Goal: Communication & Community: Answer question/provide support

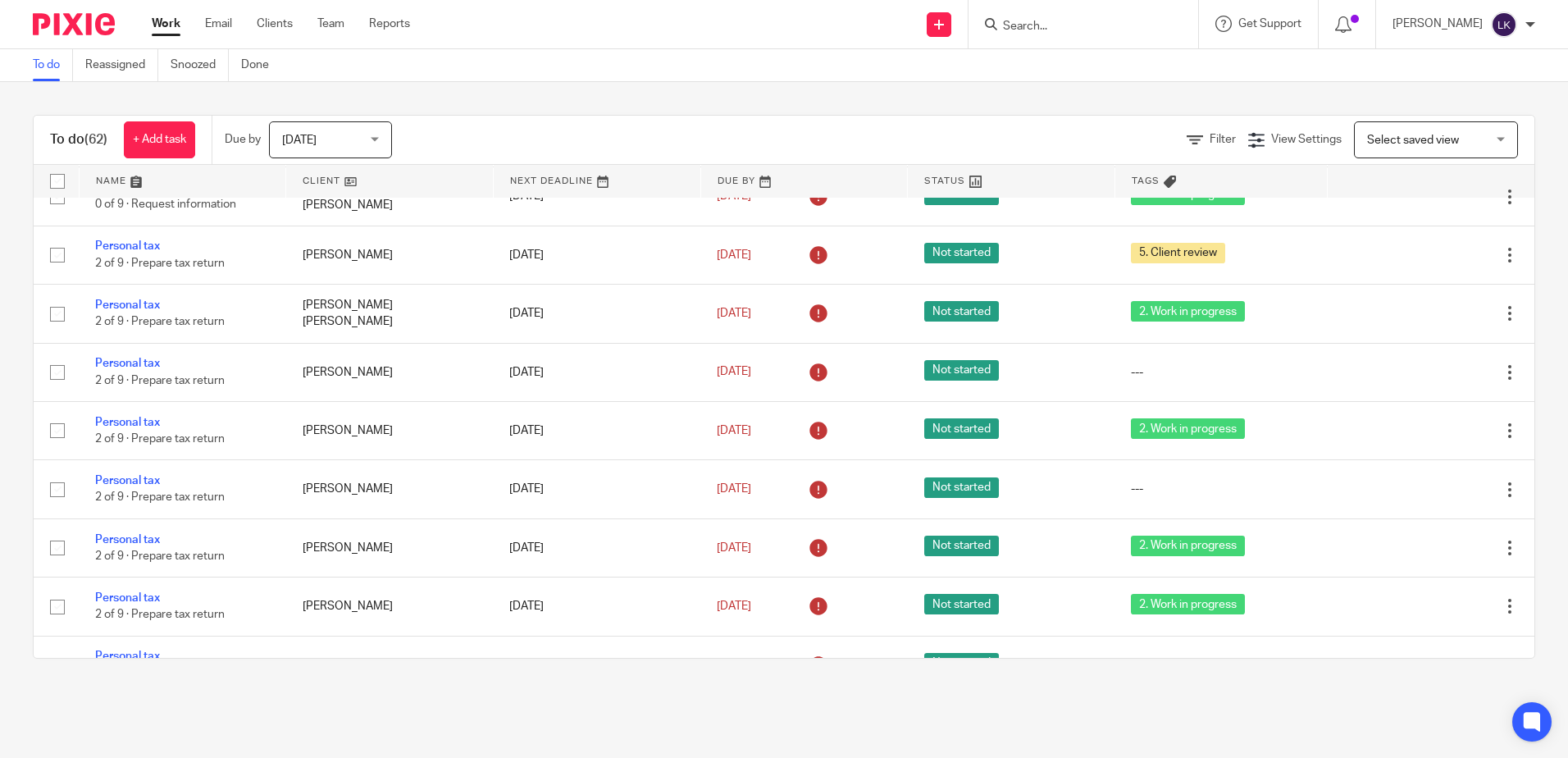
scroll to position [1393, 0]
click at [1017, 23] on input "Search" at bounding box center [1075, 27] width 148 height 15
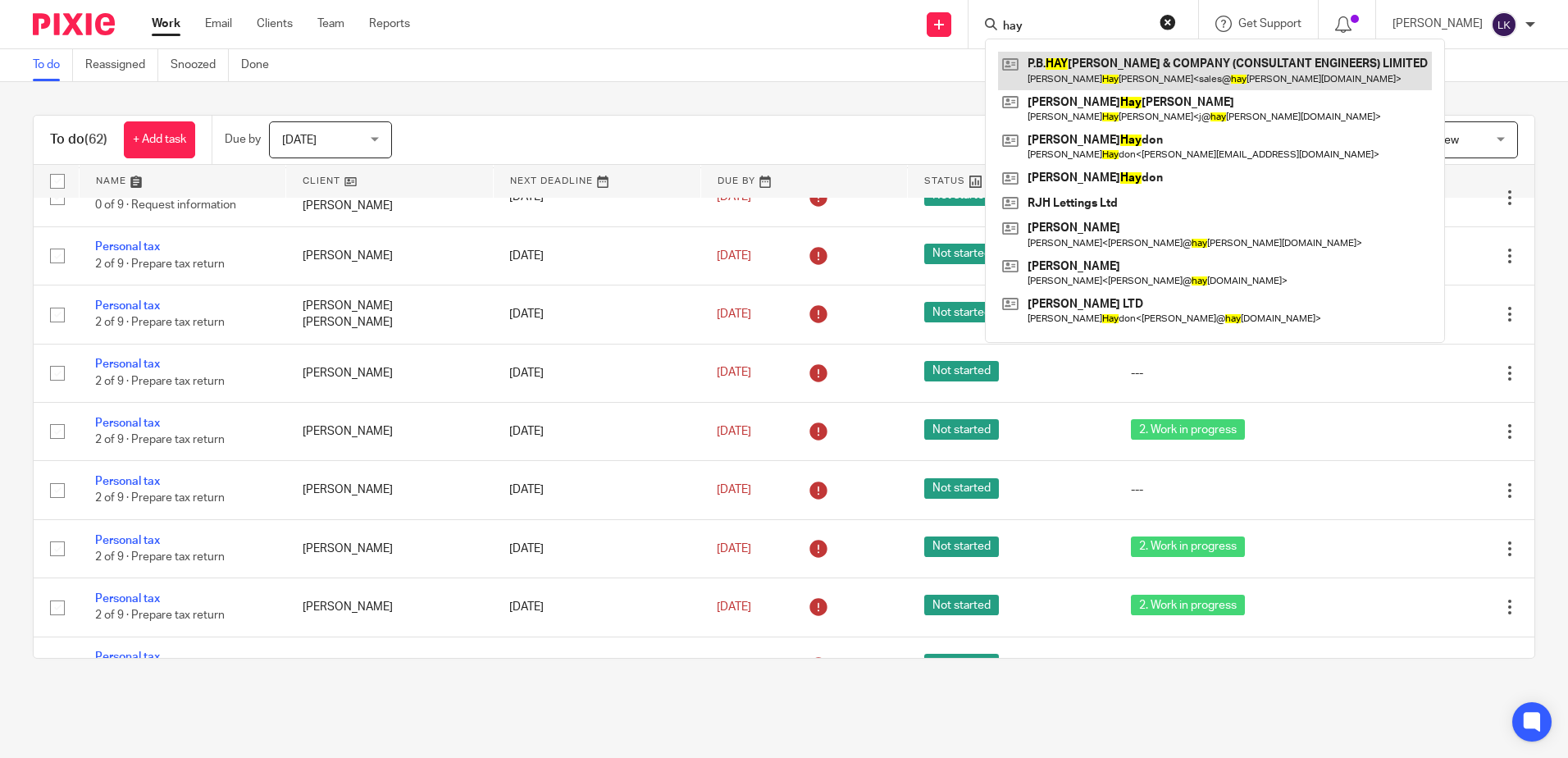
type input "hay"
click at [1063, 62] on link at bounding box center [1214, 71] width 433 height 38
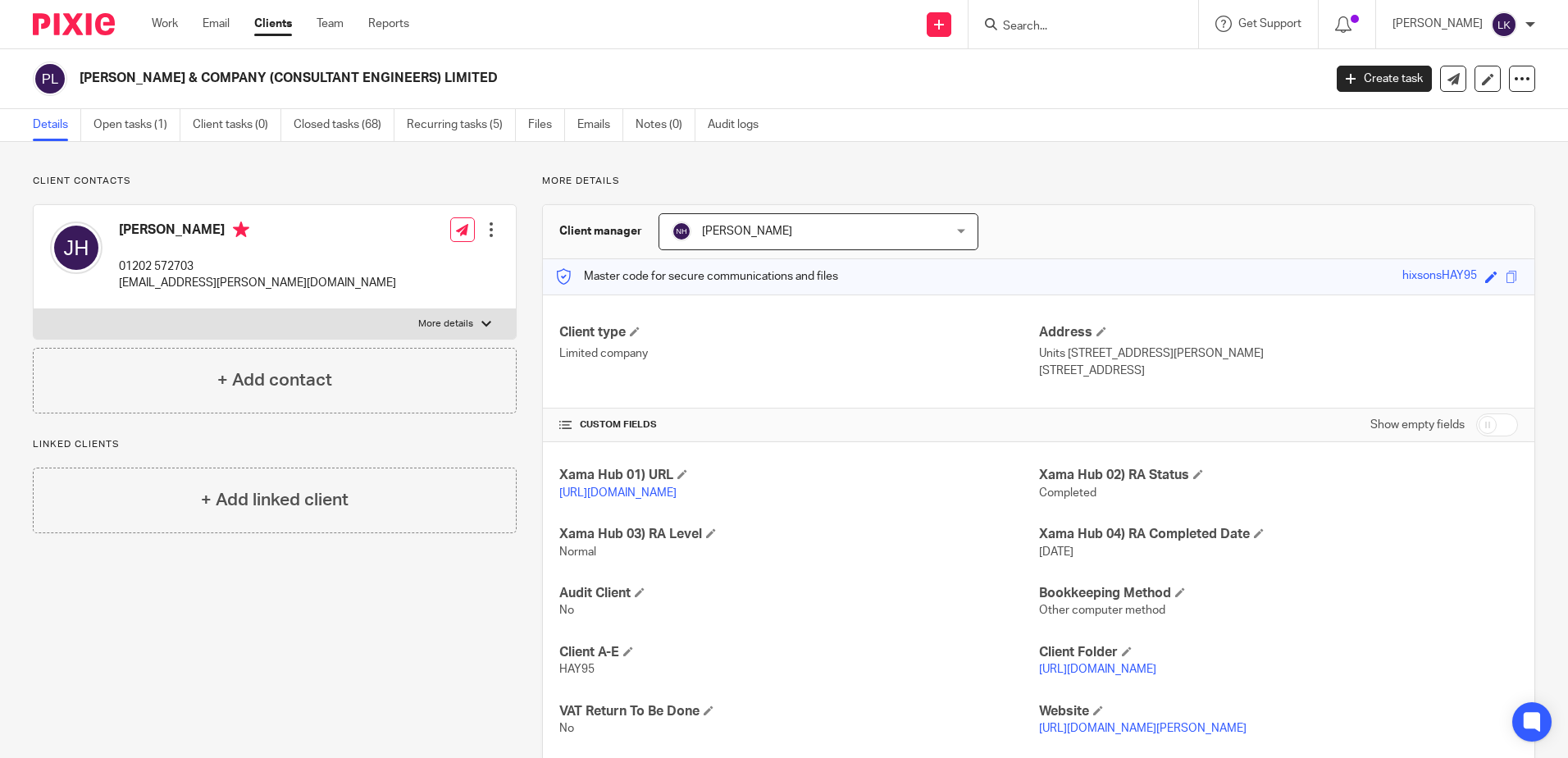
click at [1046, 26] on input "Search" at bounding box center [1075, 27] width 148 height 15
click at [1447, 82] on icon at bounding box center [1454, 79] width 13 height 13
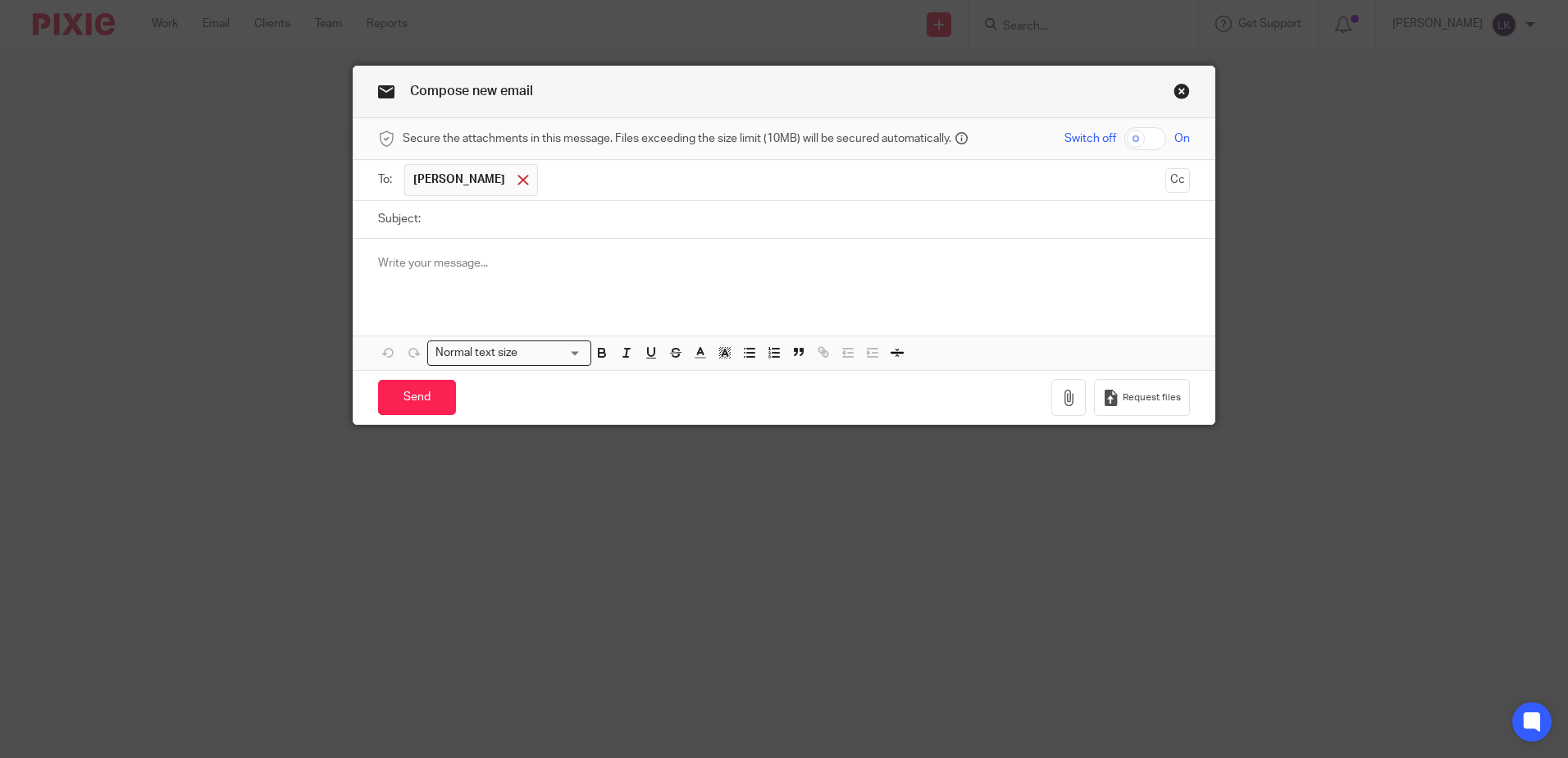
click at [531, 189] on div at bounding box center [522, 180] width 19 height 24
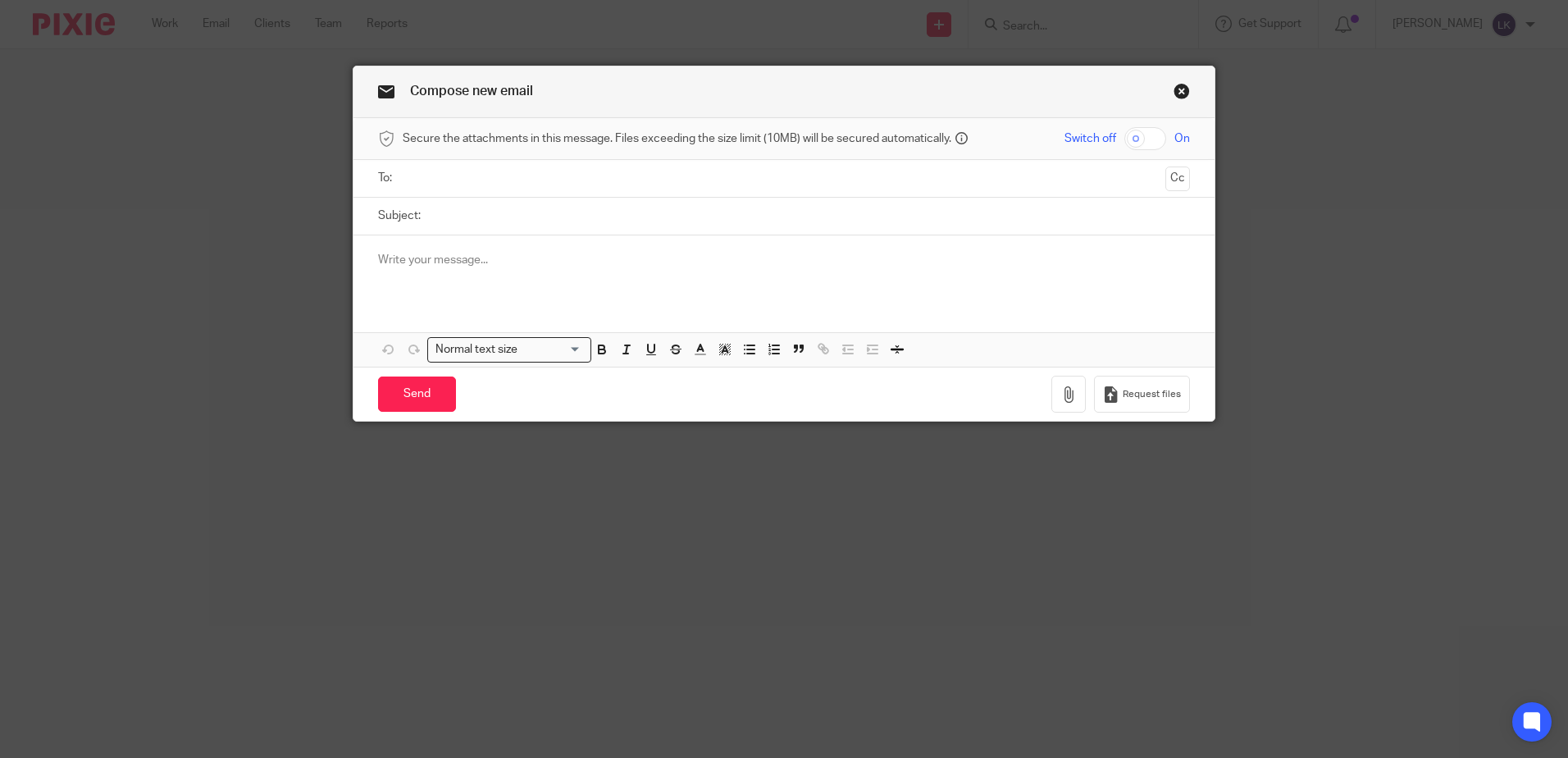
click at [479, 224] on input "Subject:" at bounding box center [809, 216] width 761 height 37
type input "August 25 payroll"
click at [383, 261] on p at bounding box center [784, 260] width 812 height 16
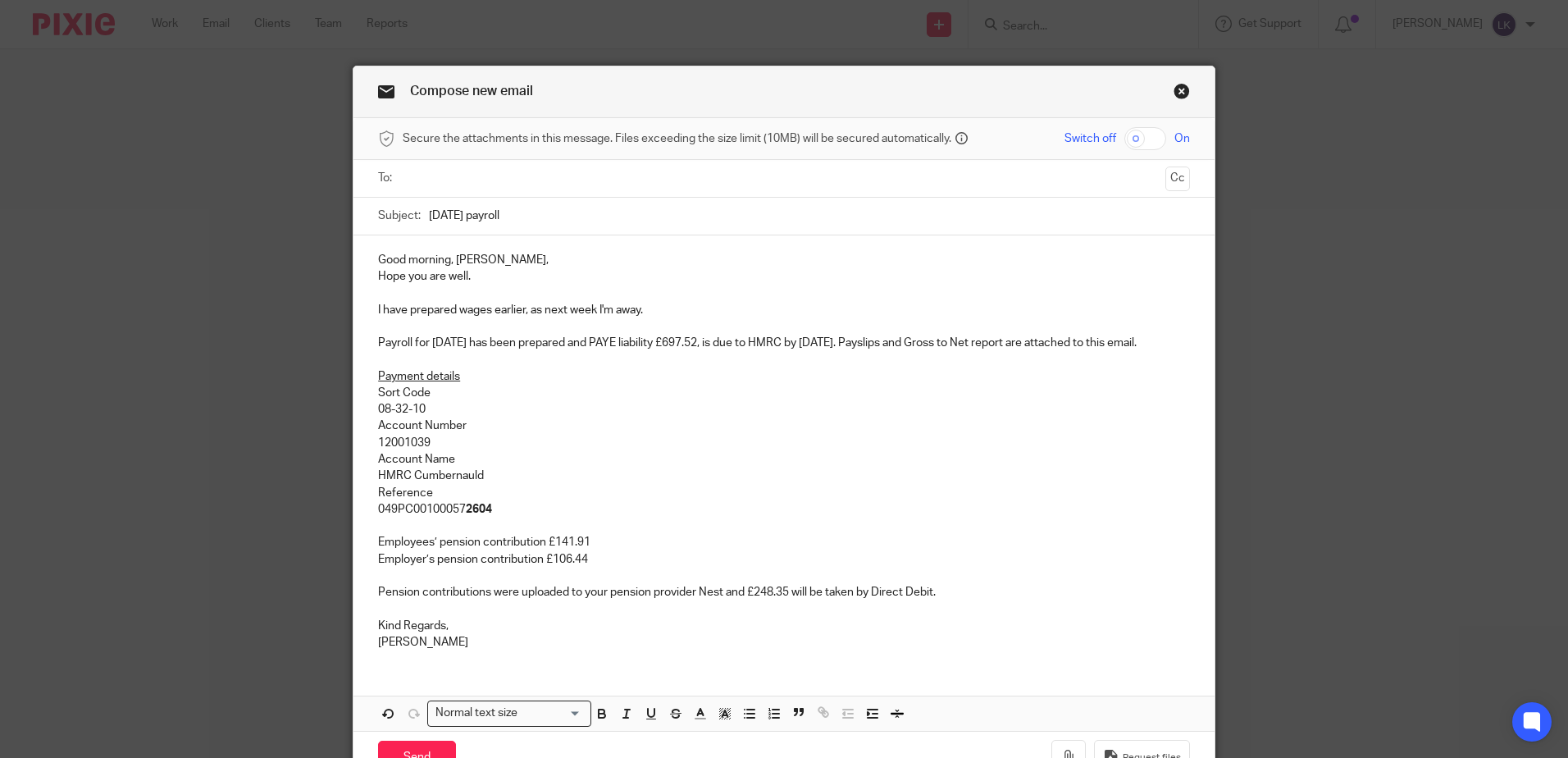
click at [443, 258] on p "Good morning, Sally," at bounding box center [784, 260] width 812 height 16
drag, startPoint x: 662, startPoint y: 302, endPoint x: 367, endPoint y: 302, distance: 295.0
click at [367, 302] on div "Hello, Sally, Hope you are well. I have prepared wages earlier, as next week I'…" at bounding box center [784, 449] width 861 height 427
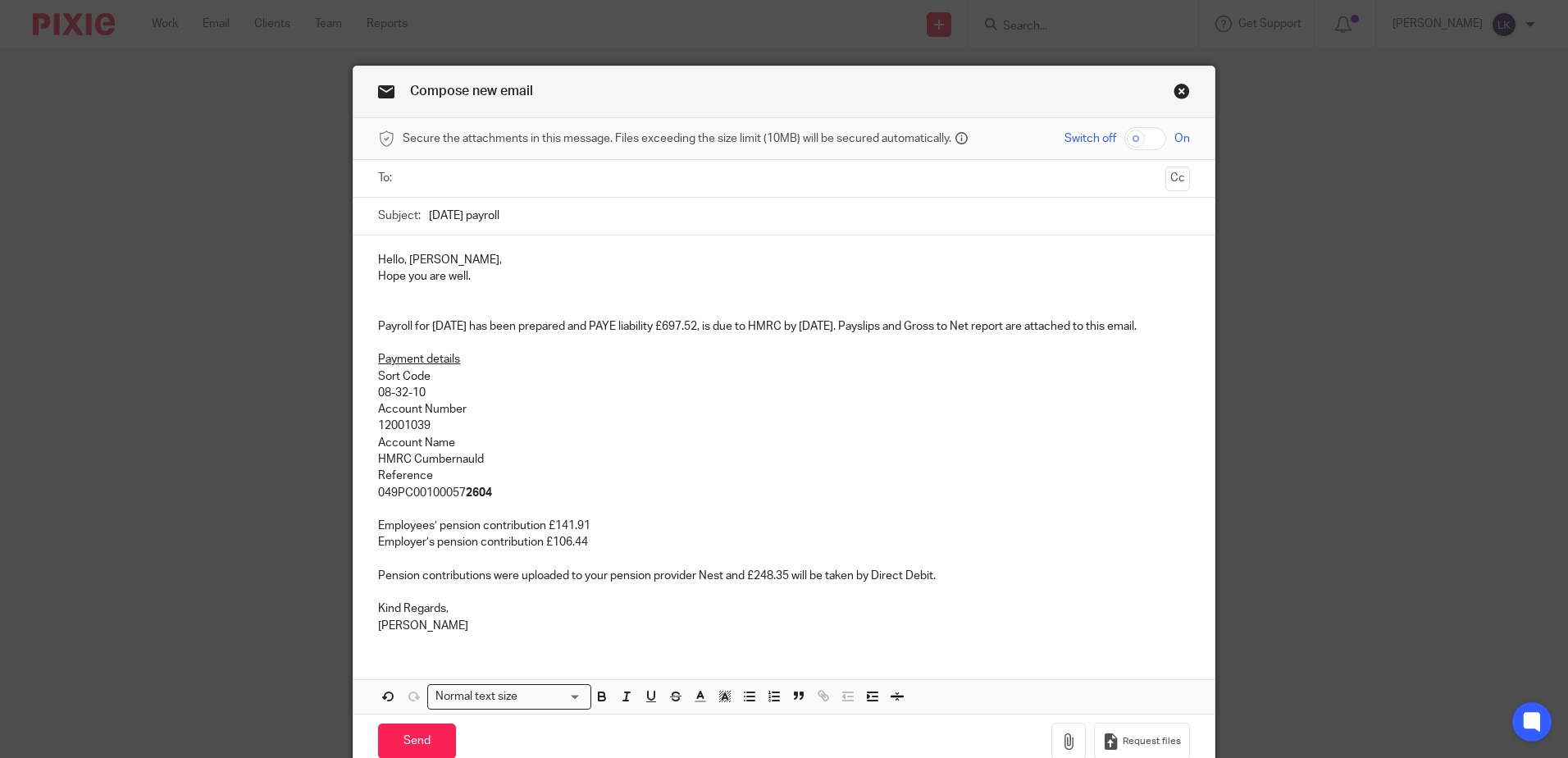
click at [370, 304] on div "Hello, Sally, Hope you are well. Payroll for July 25 has been prepared and PAYE…" at bounding box center [784, 441] width 861 height 411
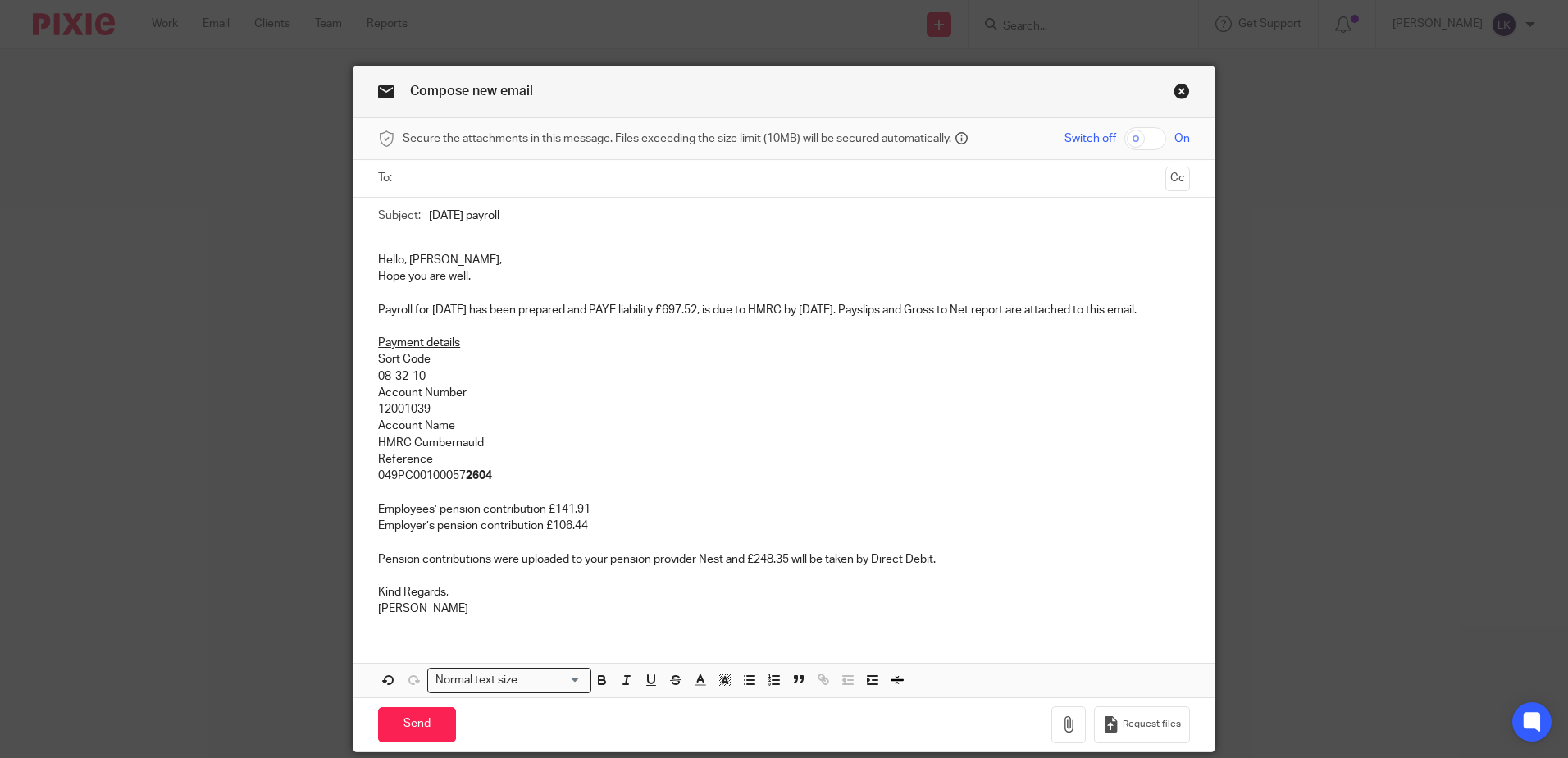
click at [449, 305] on p "Payroll for July 25 has been prepared and PAYE liability £697.52, is due to HMR…" at bounding box center [784, 310] width 812 height 16
click at [938, 304] on p "Payroll for August 25 has been prepared and PAYE liability £697.52, is due to H…" at bounding box center [784, 310] width 812 height 16
click at [878, 311] on p "Payroll for August 25 has been prepared and PAYE liability £697.52, is due to H…" at bounding box center [784, 310] width 812 height 16
click at [711, 308] on p "Payroll for August 25 has been prepared and PAYE liability £697.52, is due to H…" at bounding box center [784, 310] width 812 height 16
click at [488, 481] on strong "2604" at bounding box center [479, 475] width 26 height 12
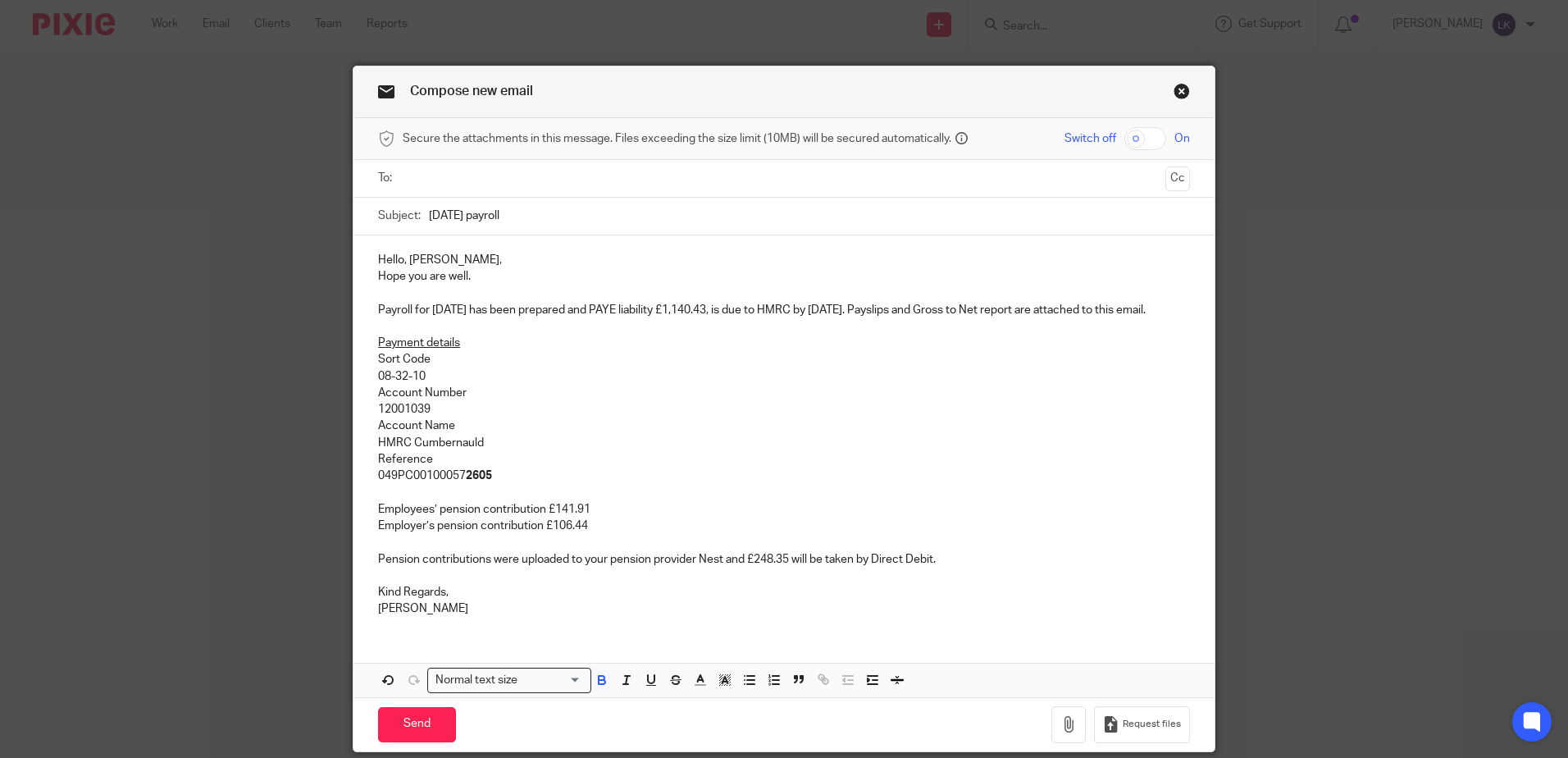
click at [398, 256] on p "Hello, Sally," at bounding box center [784, 260] width 812 height 16
click at [1134, 140] on input "checkbox" at bounding box center [1145, 138] width 42 height 23
checkbox input "true"
click at [1063, 732] on button "button" at bounding box center [1068, 724] width 34 height 37
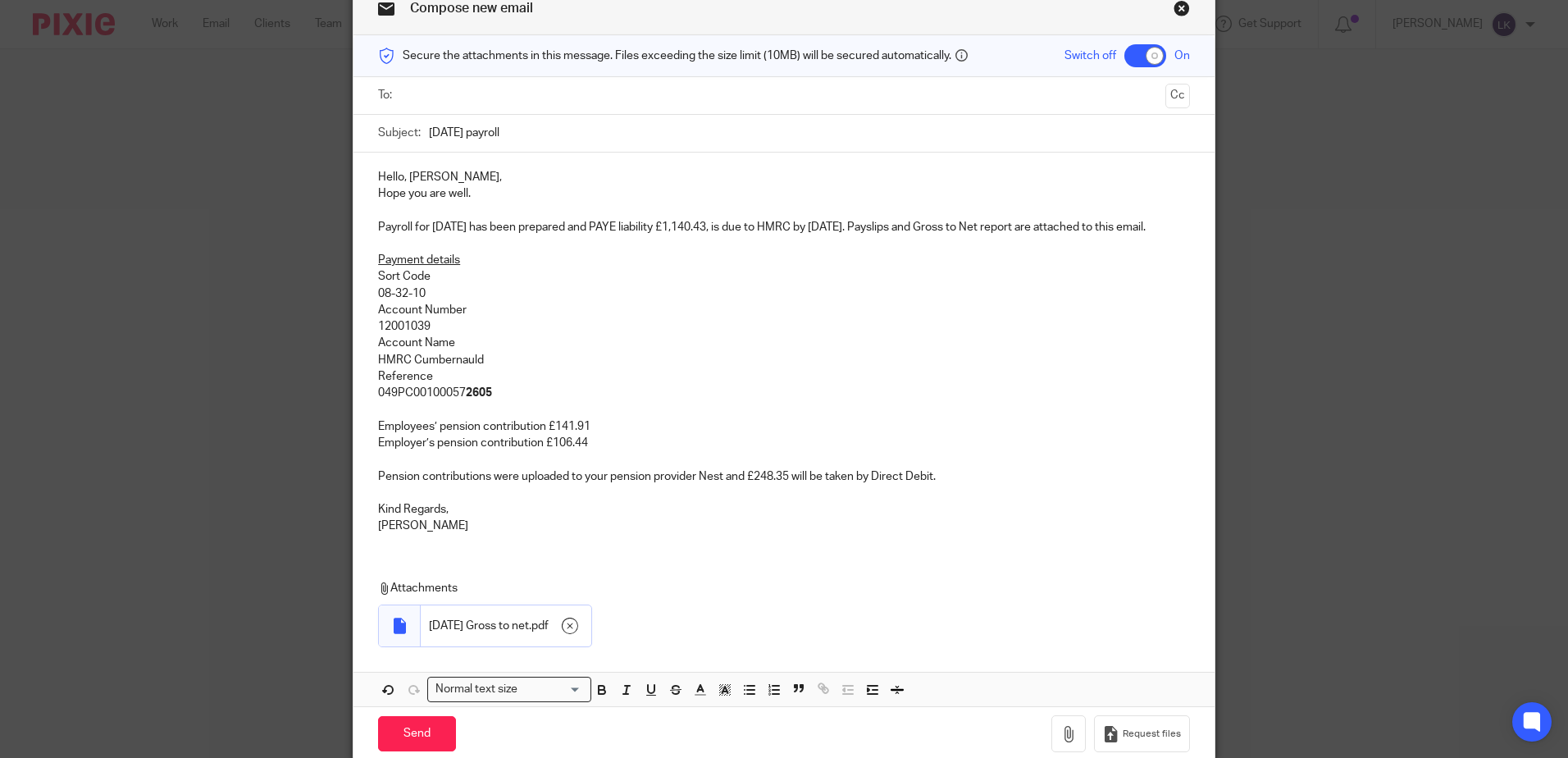
scroll to position [168, 0]
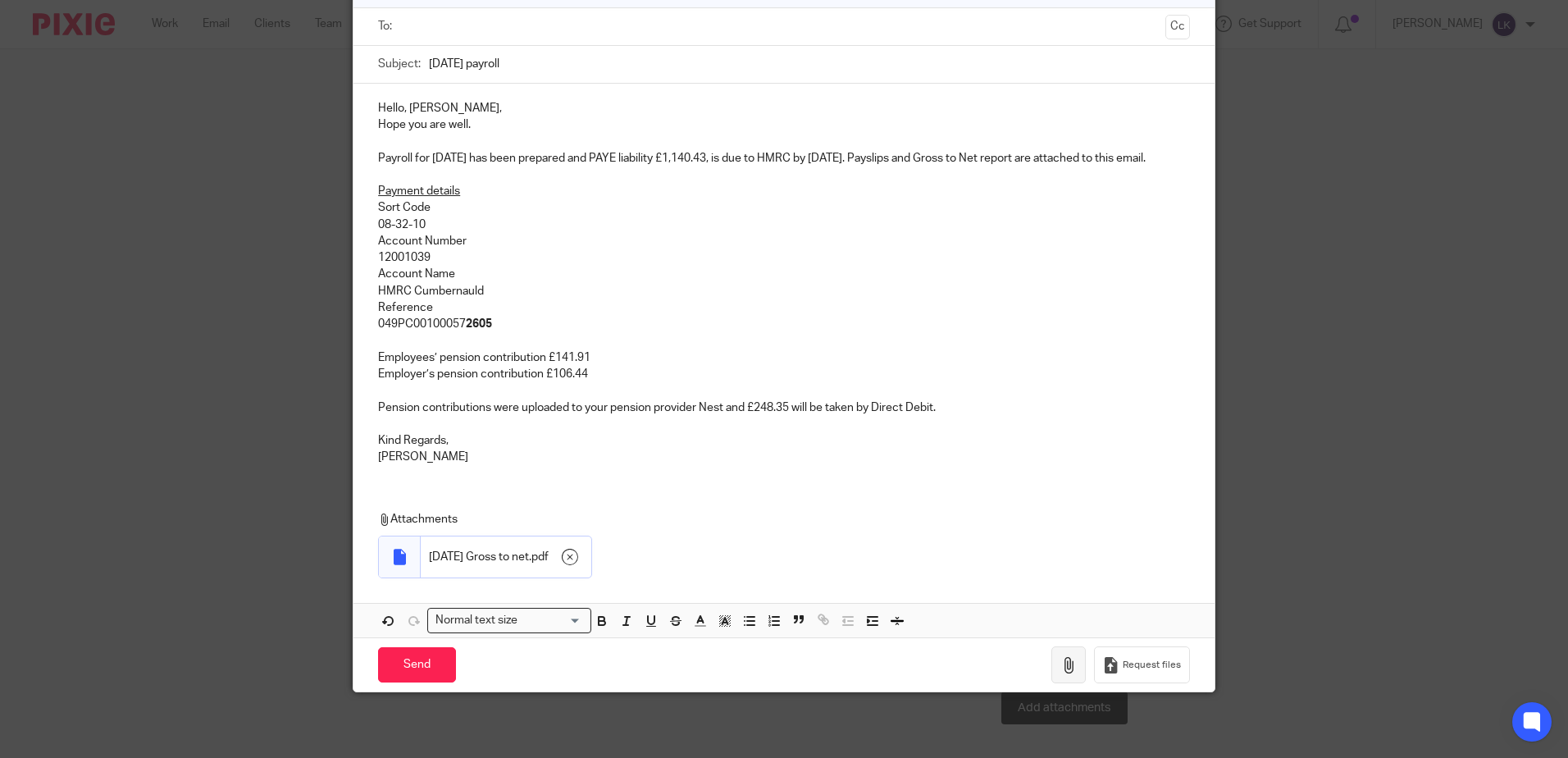
click at [1061, 664] on icon "button" at bounding box center [1068, 665] width 16 height 16
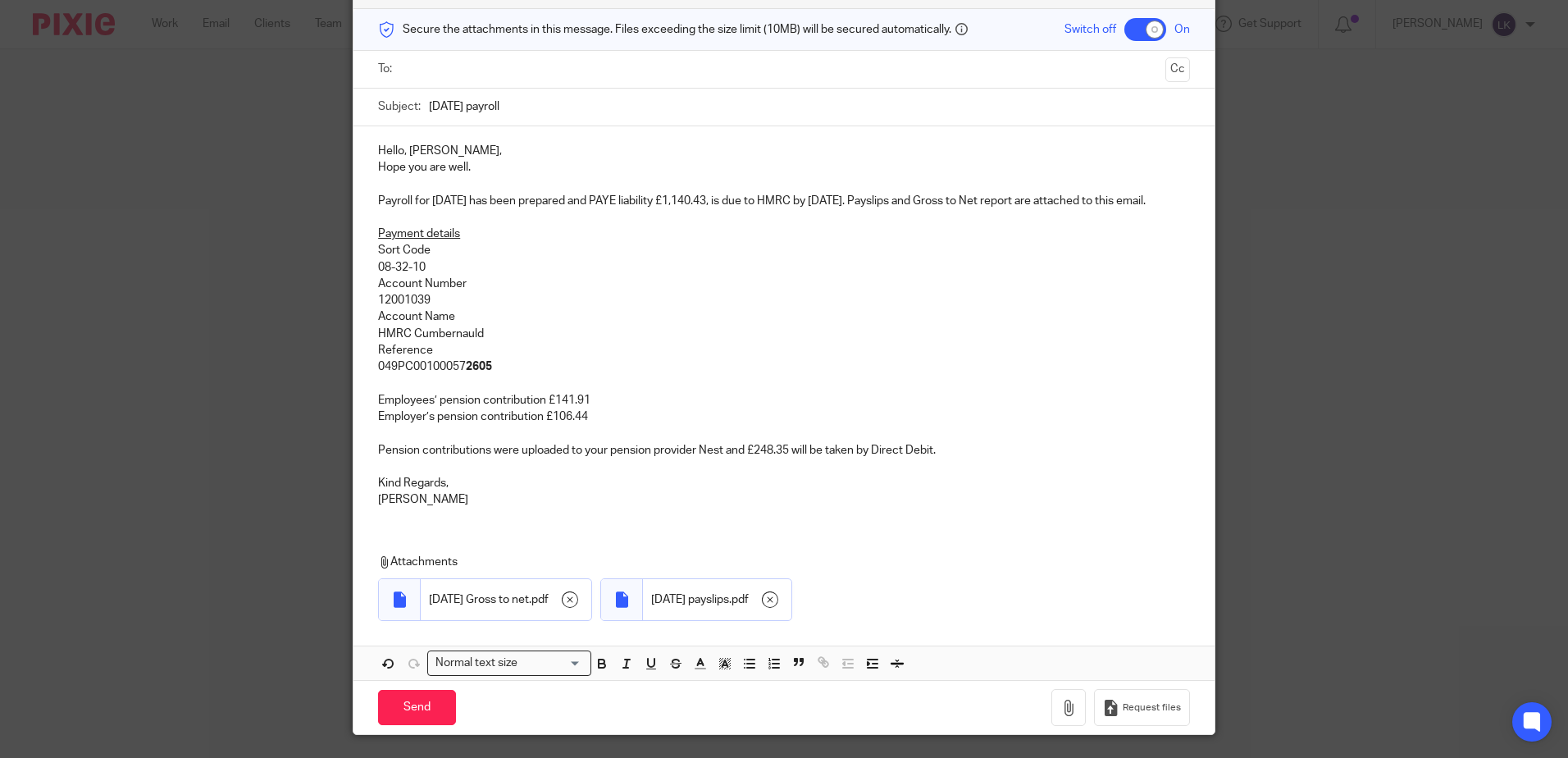
scroll to position [0, 0]
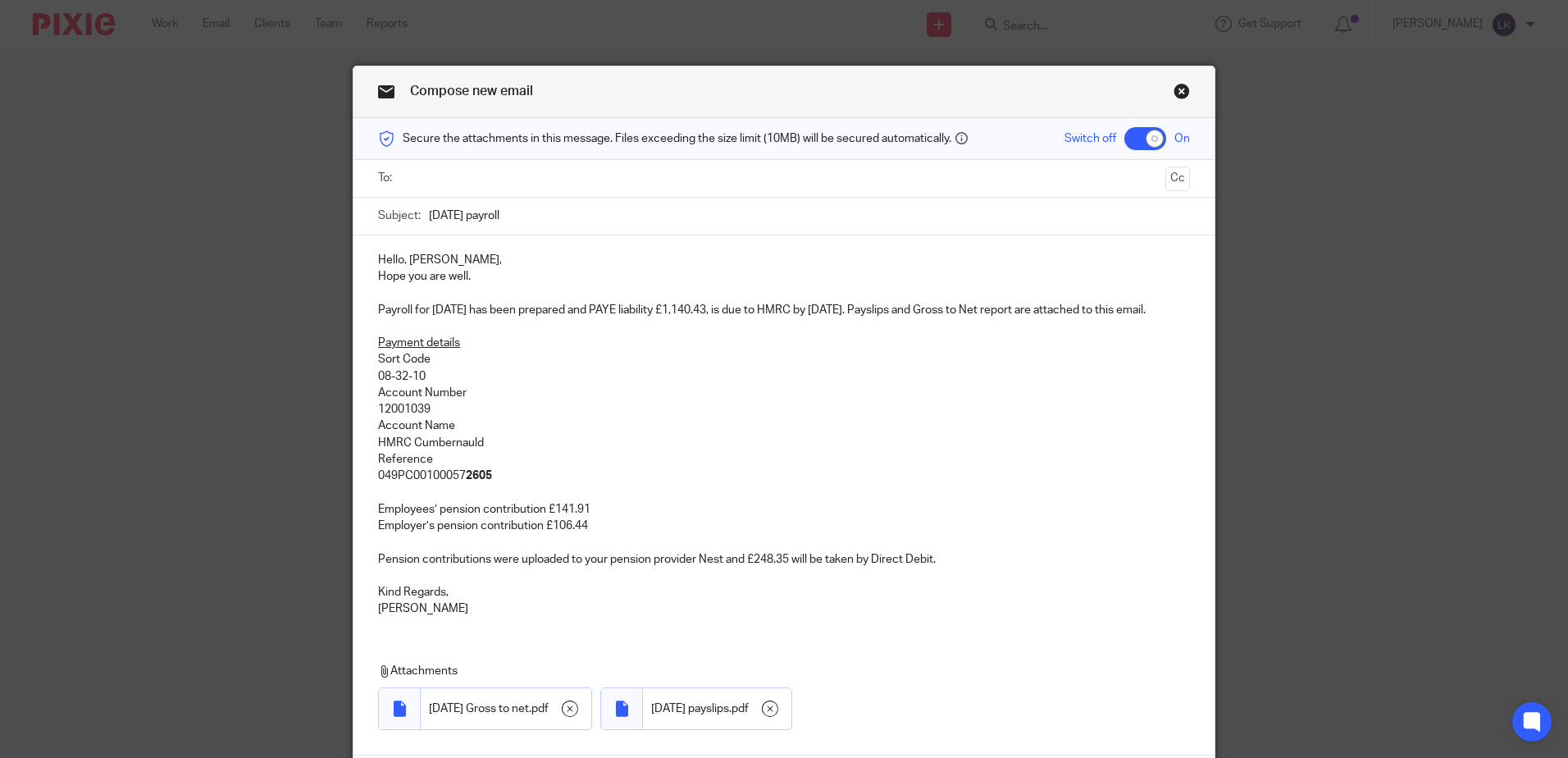
click at [460, 178] on input "text" at bounding box center [783, 178] width 750 height 19
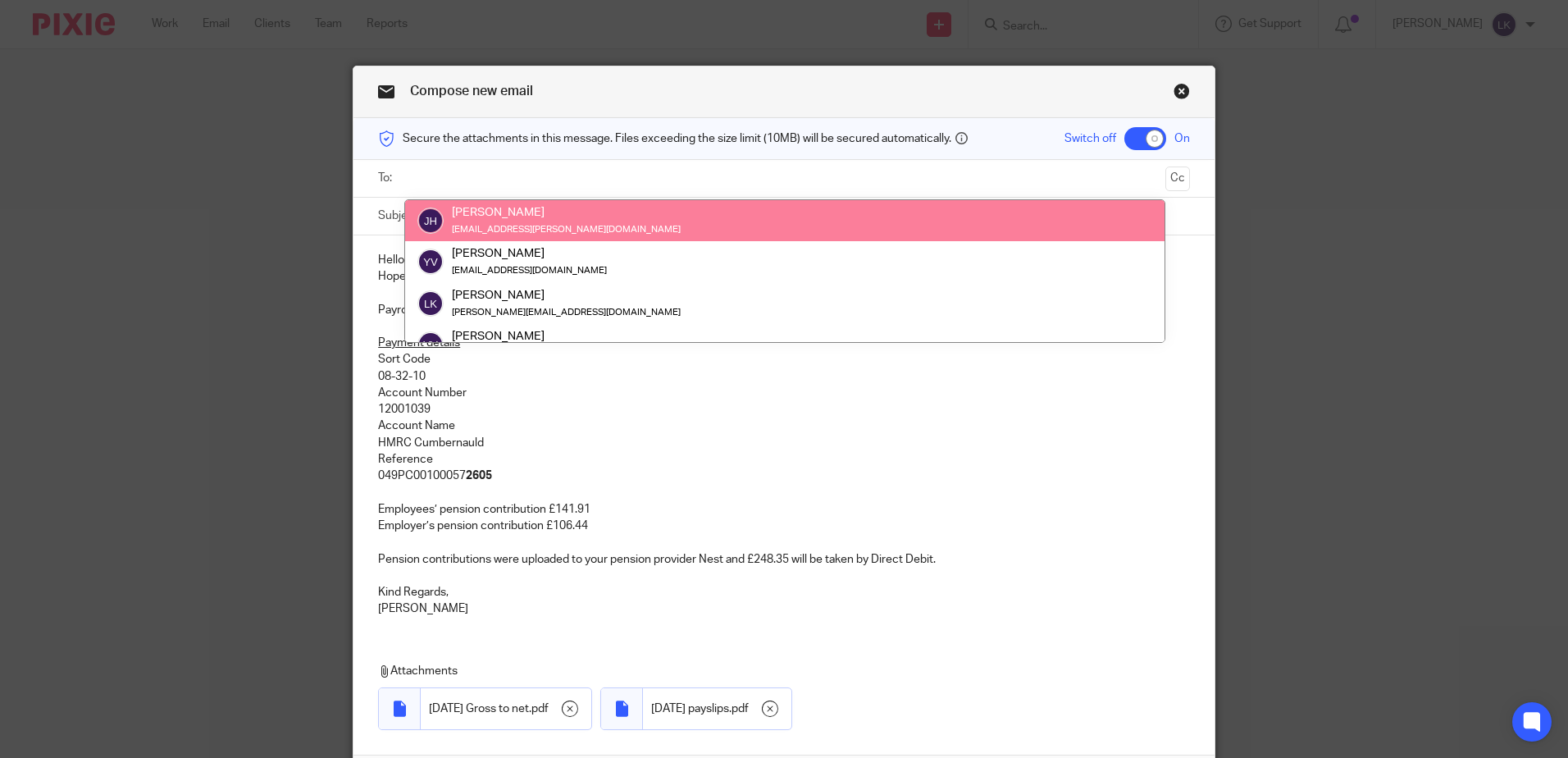
click at [415, 177] on input "text" at bounding box center [783, 178] width 750 height 19
paste input "sally@hayhurst.co.uk"
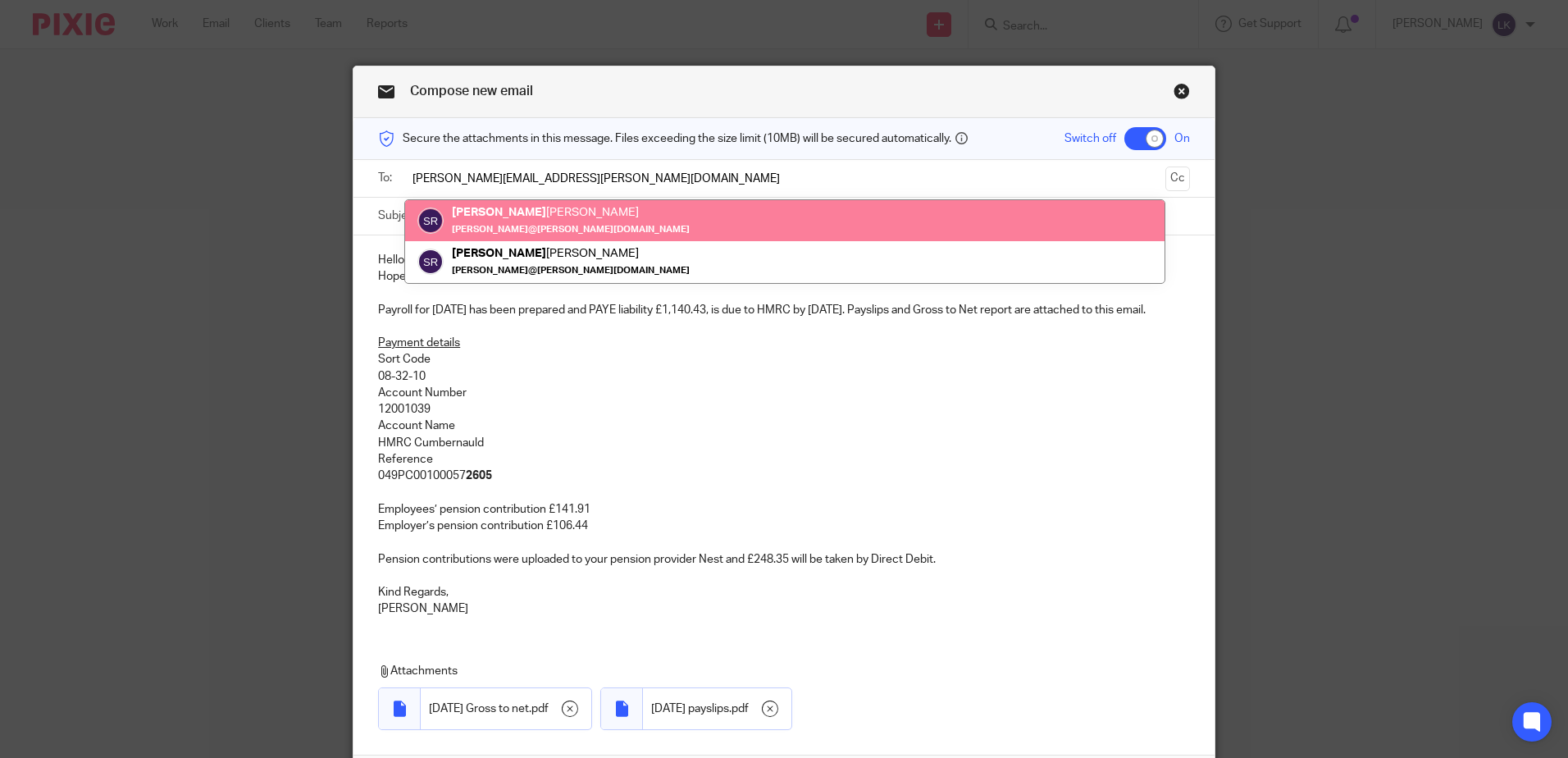
type input "sally@hayhurst.co.uk"
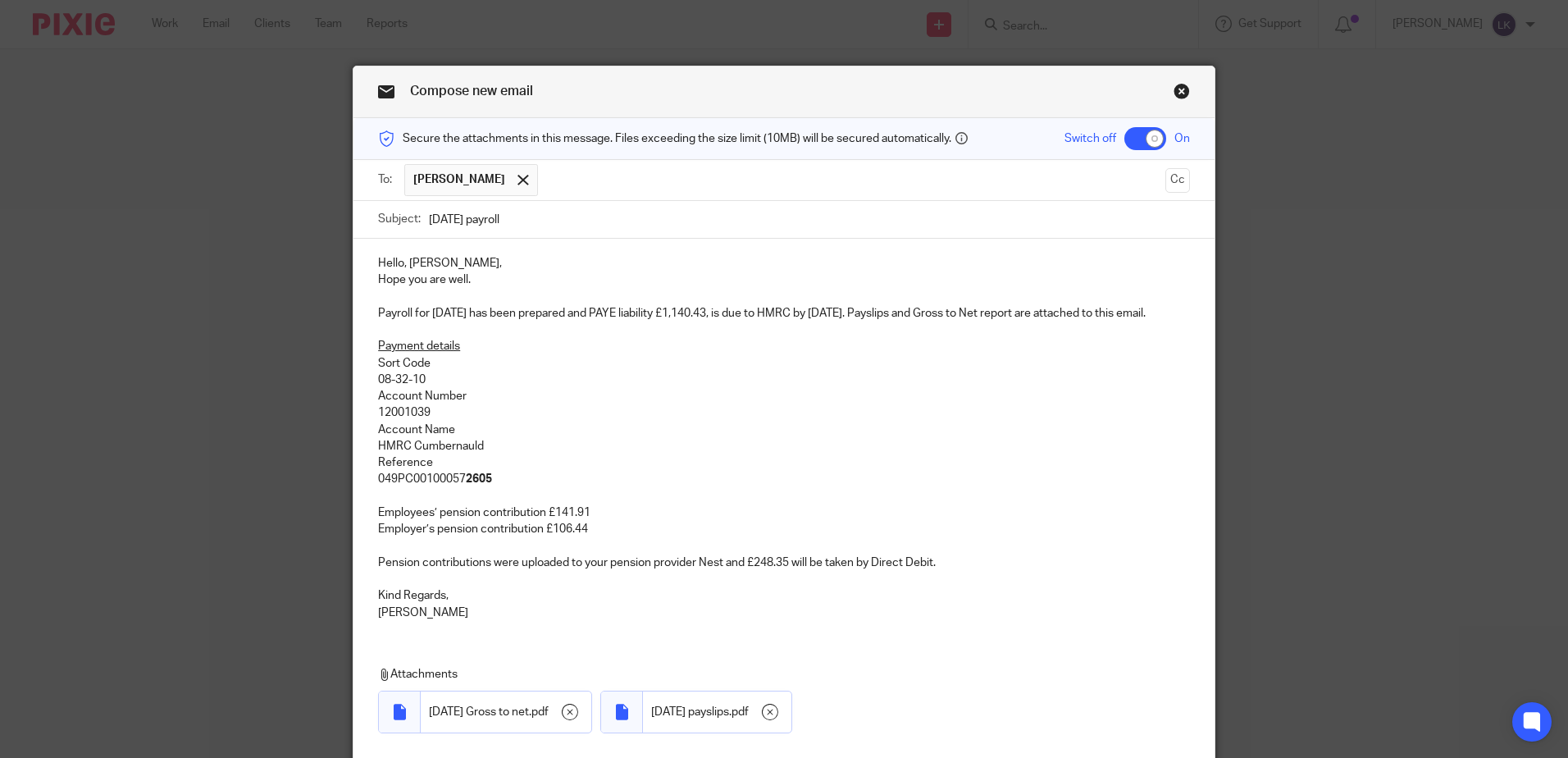
click at [481, 285] on p "Hope you are well." at bounding box center [784, 279] width 812 height 16
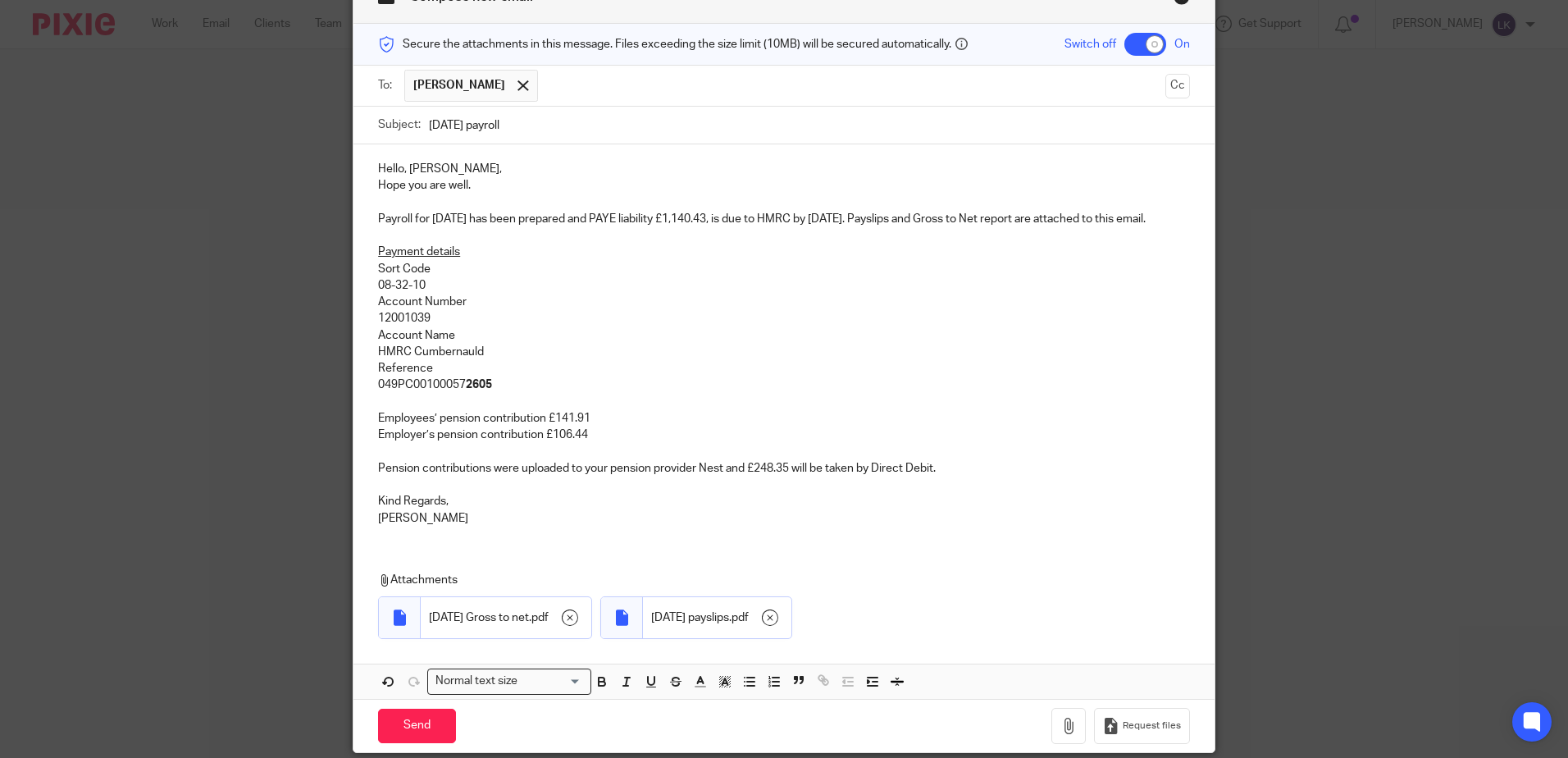
scroll to position [172, 0]
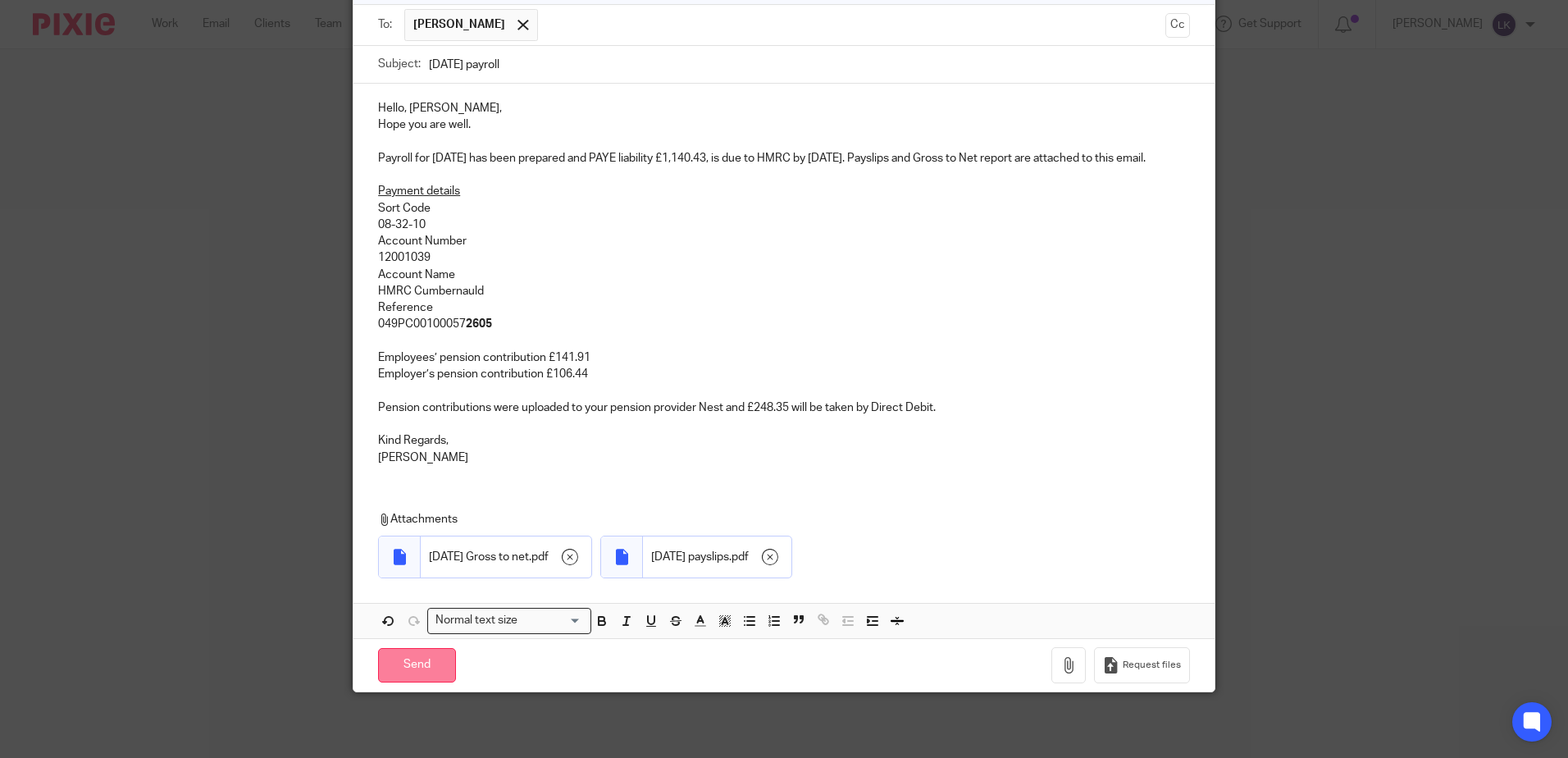
click at [400, 673] on input "Send" at bounding box center [417, 665] width 78 height 35
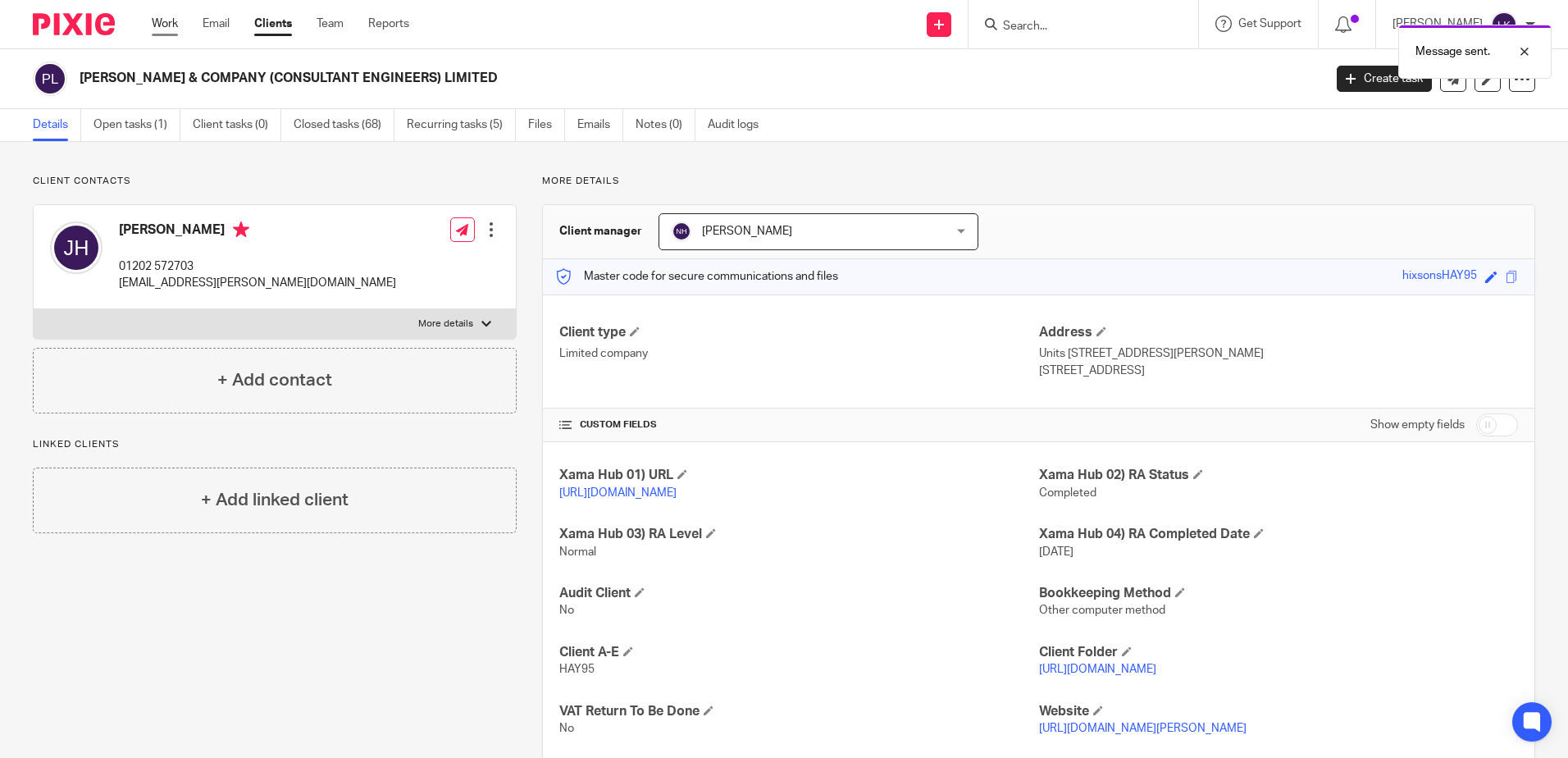
click at [161, 23] on link "Work" at bounding box center [164, 24] width 26 height 16
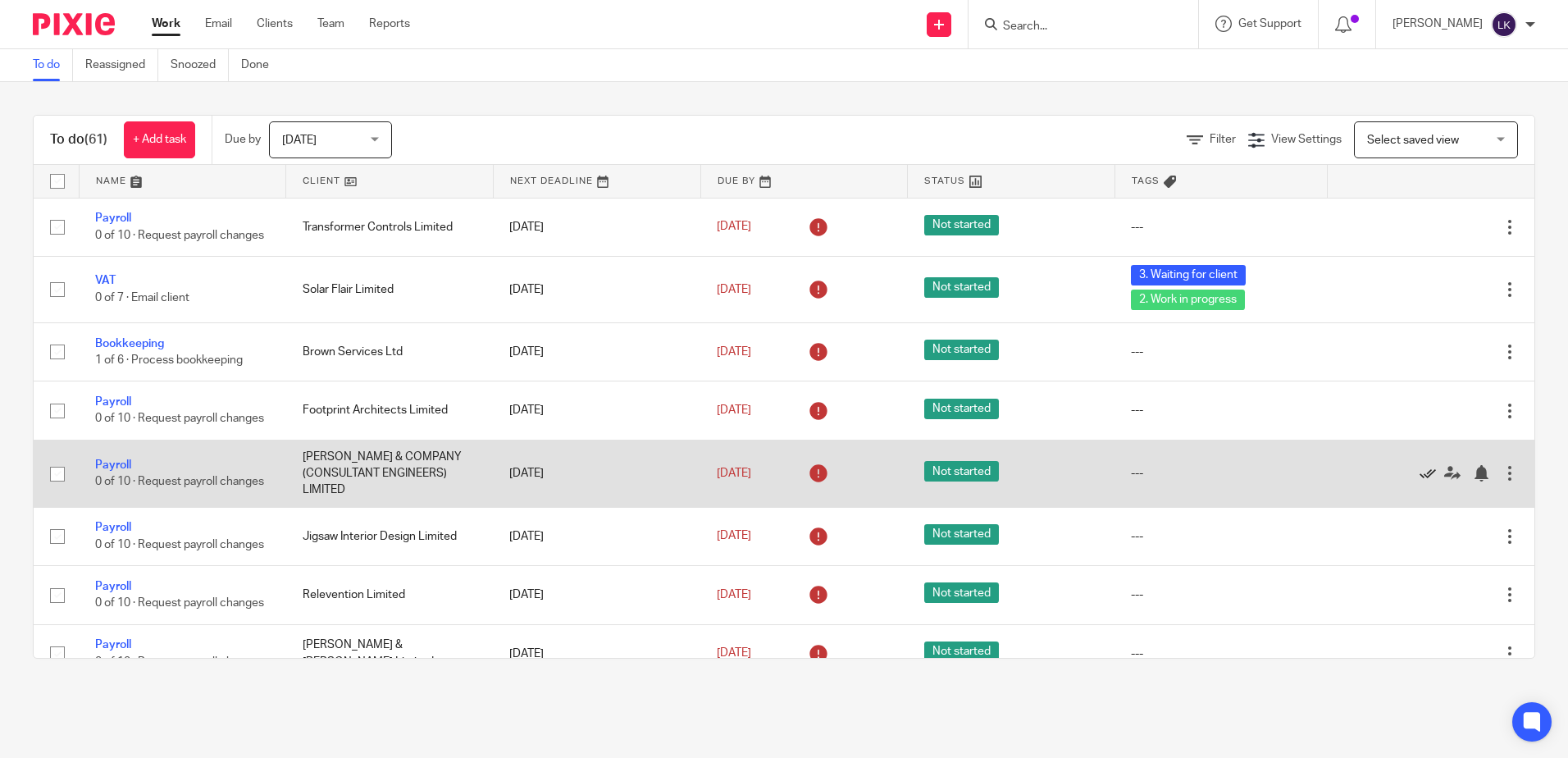
click at [1419, 481] on icon at bounding box center [1427, 473] width 16 height 16
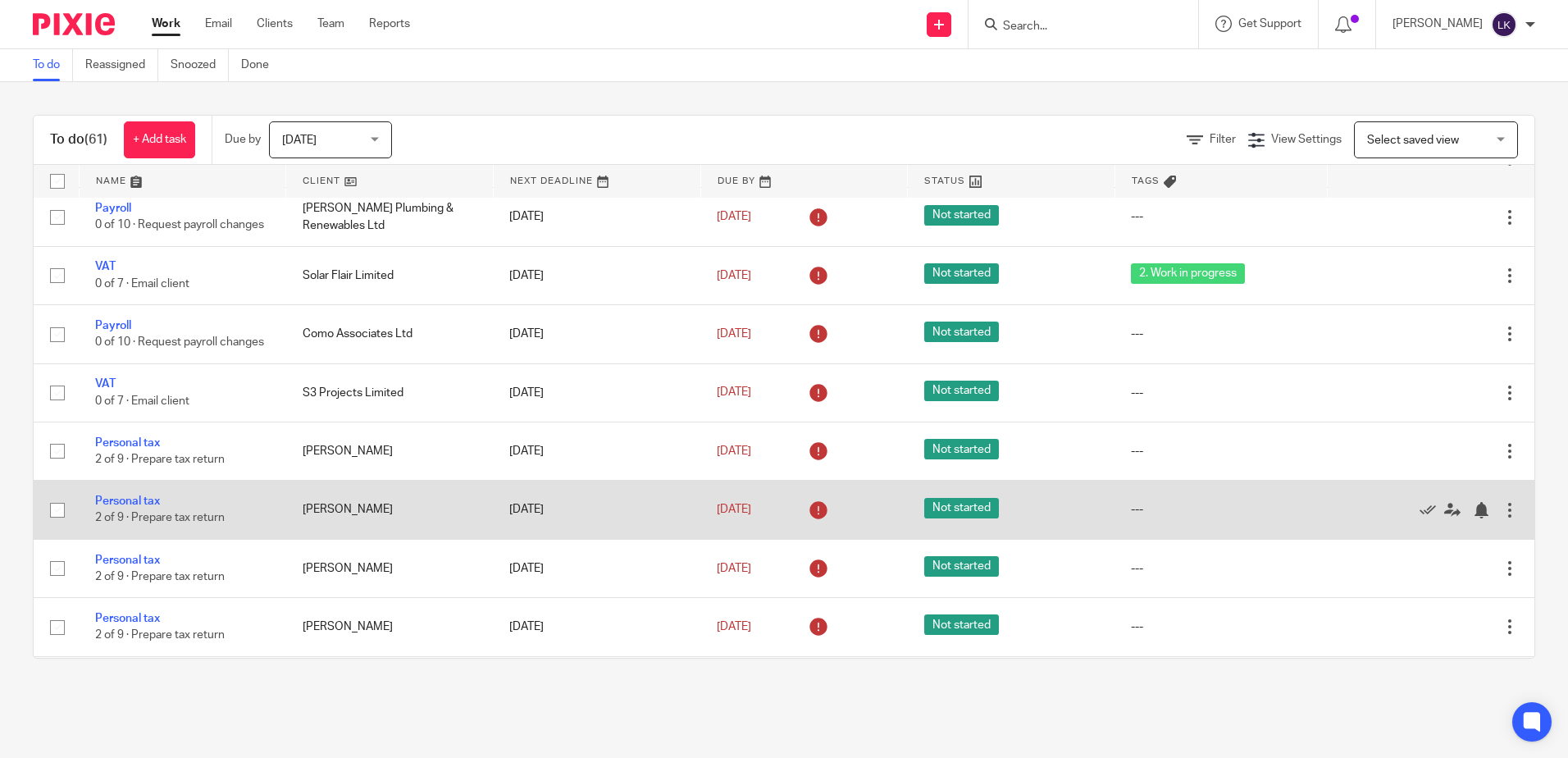
scroll to position [574, 0]
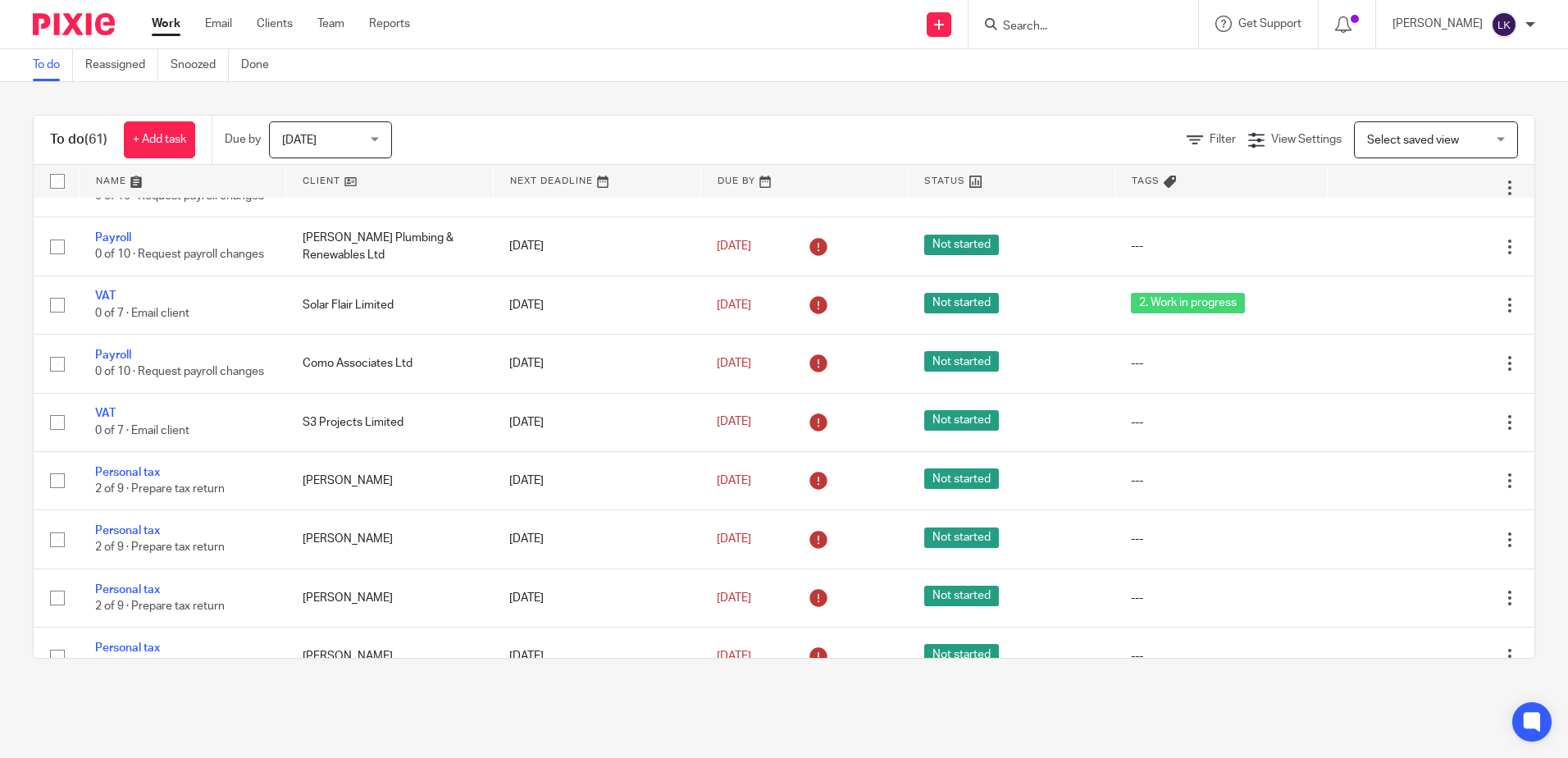
click at [1015, 28] on input "Search" at bounding box center [1075, 27] width 148 height 15
type input "s3"
click at [1080, 60] on link at bounding box center [1099, 63] width 203 height 24
